Goal: Task Accomplishment & Management: Complete application form

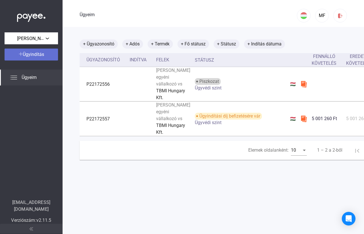
click at [45, 57] on div "Ügyindítás" at bounding box center [31, 54] width 50 height 7
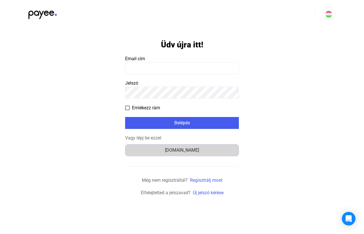
click at [175, 153] on div "Számlázz.hu" at bounding box center [182, 150] width 110 height 7
